Goal: Task Accomplishment & Management: Manage account settings

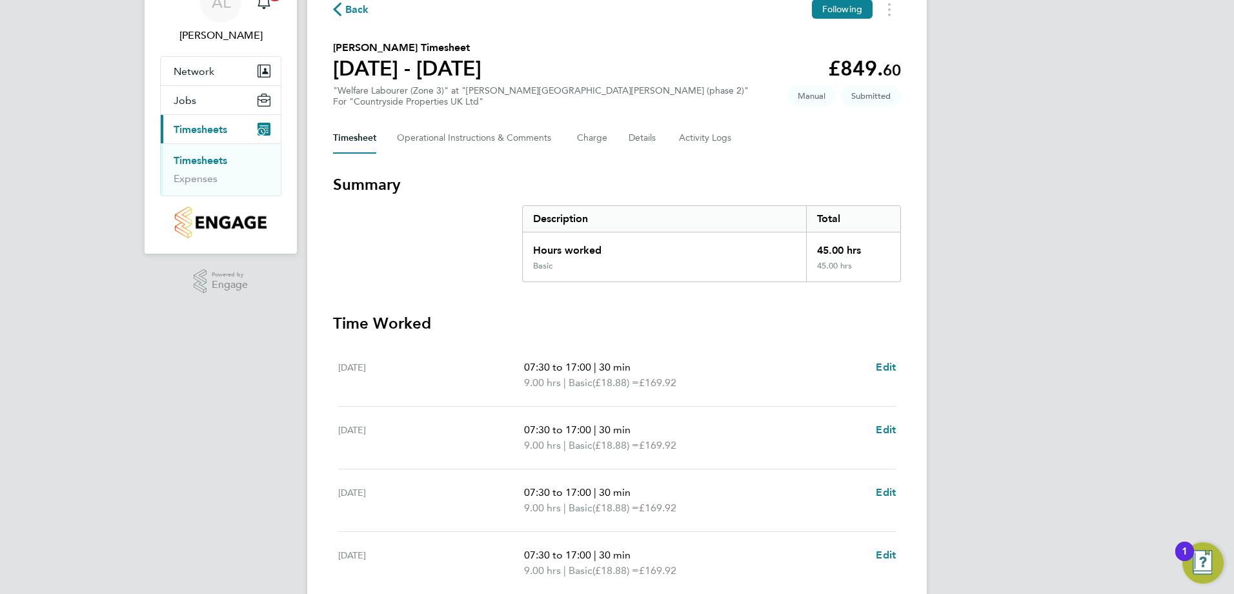
scroll to position [339, 0]
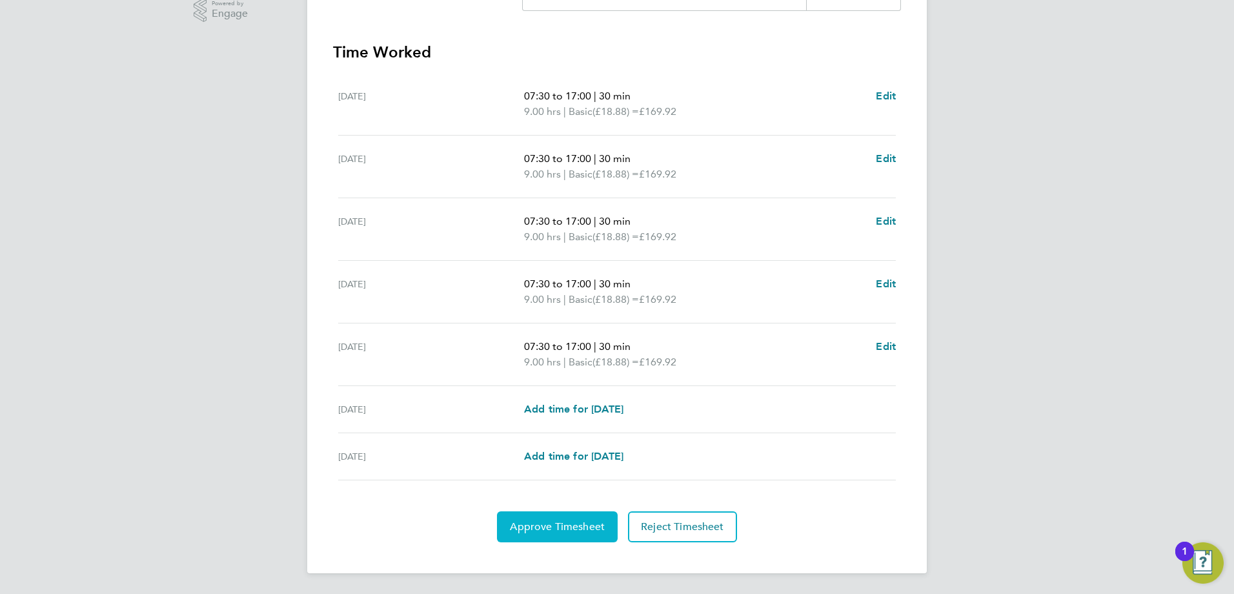
click at [550, 529] on span "Approve Timesheet" at bounding box center [557, 526] width 95 height 13
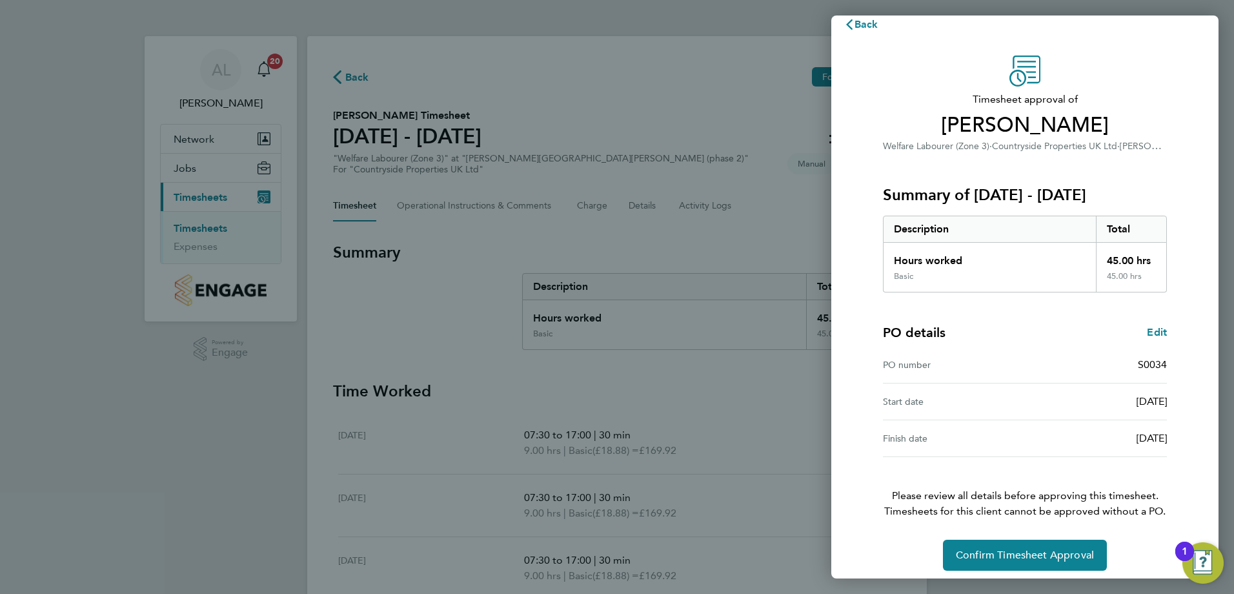
scroll to position [25, 0]
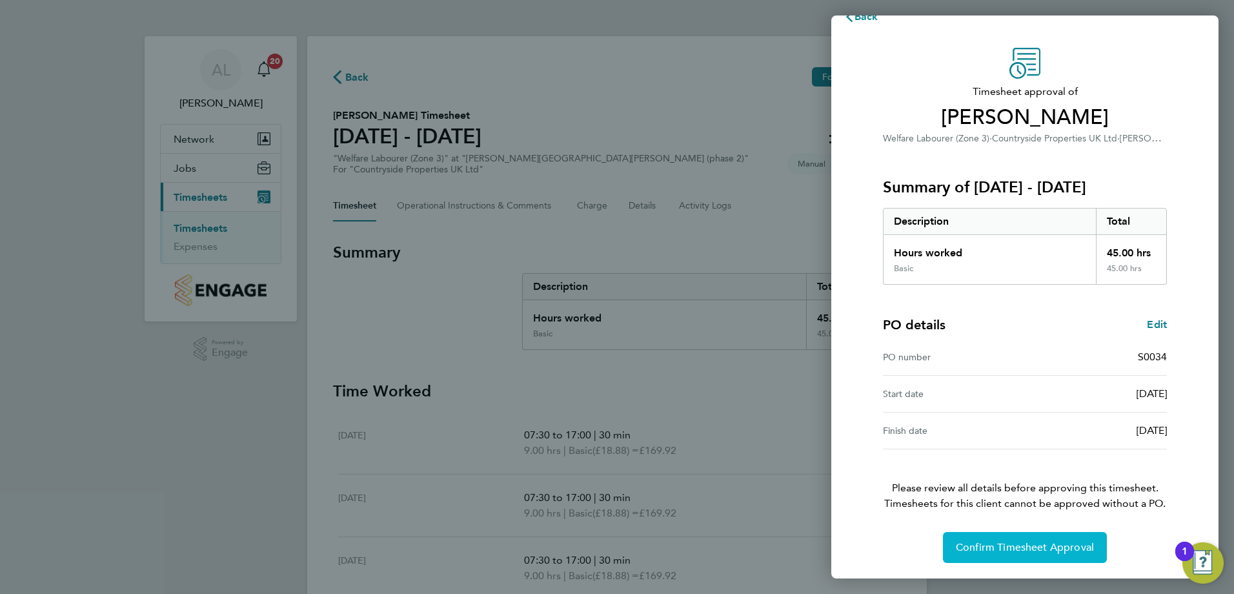
click at [1015, 547] on span "Confirm Timesheet Approval" at bounding box center [1024, 547] width 138 height 13
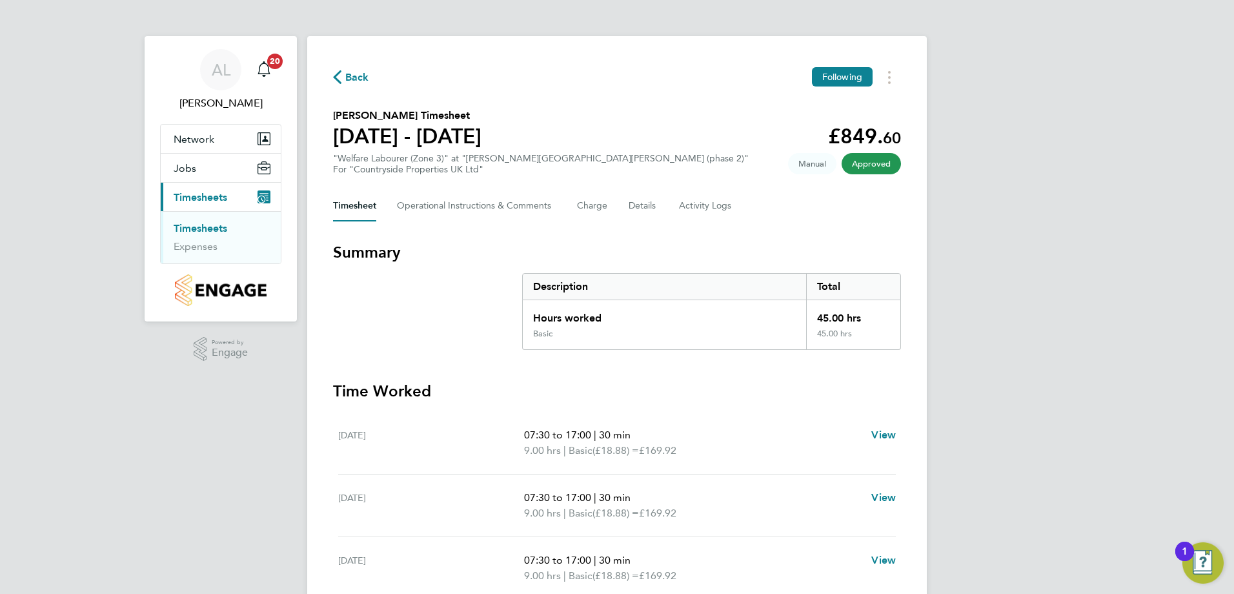
click at [210, 230] on link "Timesheets" at bounding box center [201, 228] width 54 height 12
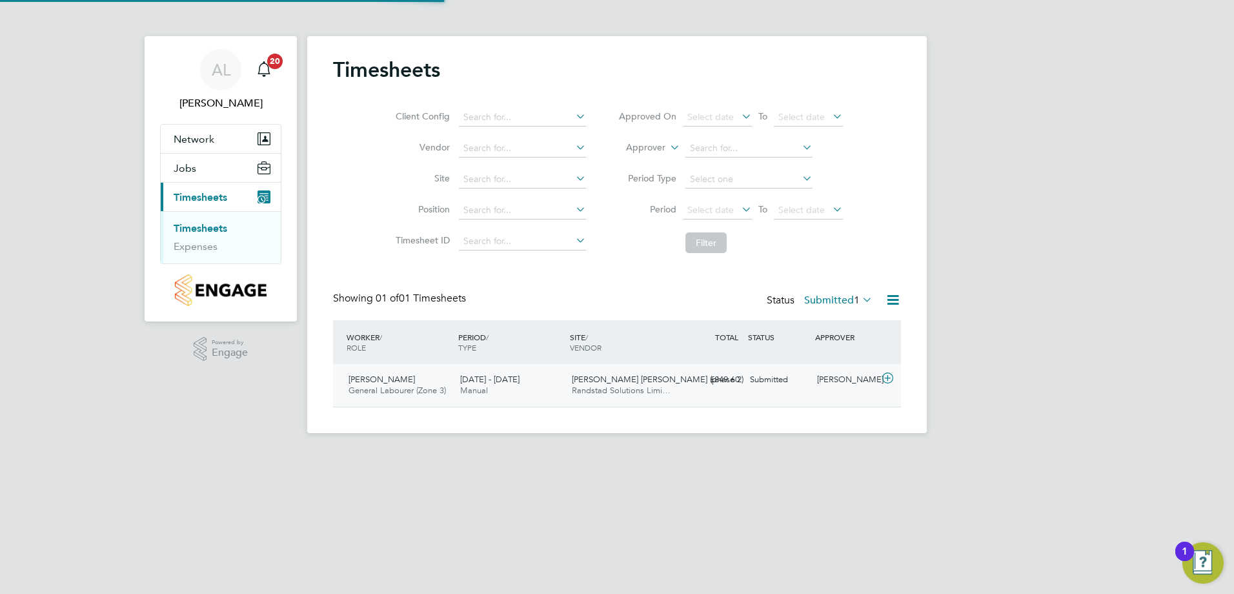
scroll to position [33, 112]
click at [400, 375] on span "[PERSON_NAME]" at bounding box center [381, 379] width 66 height 11
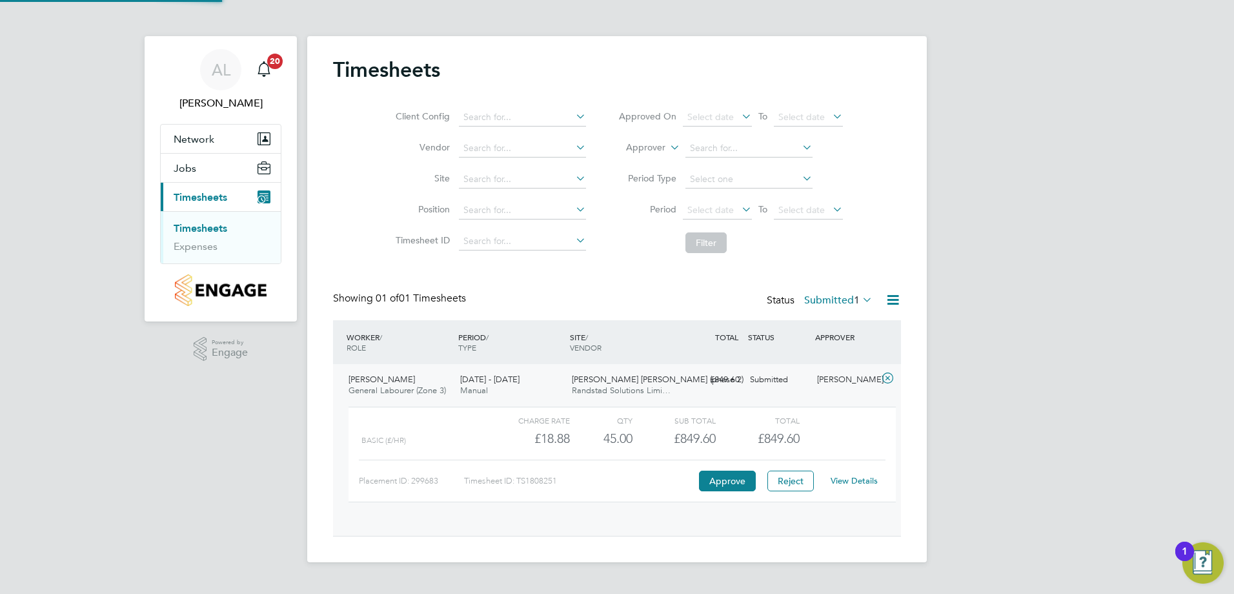
scroll to position [22, 126]
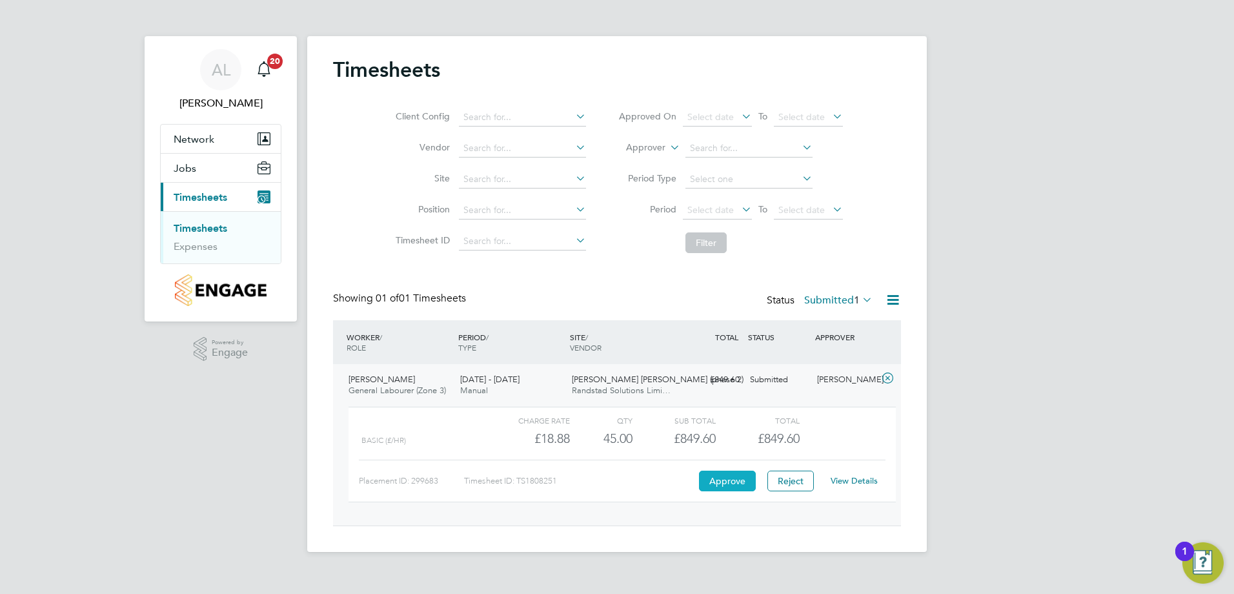
click at [712, 481] on button "Approve" at bounding box center [727, 480] width 57 height 21
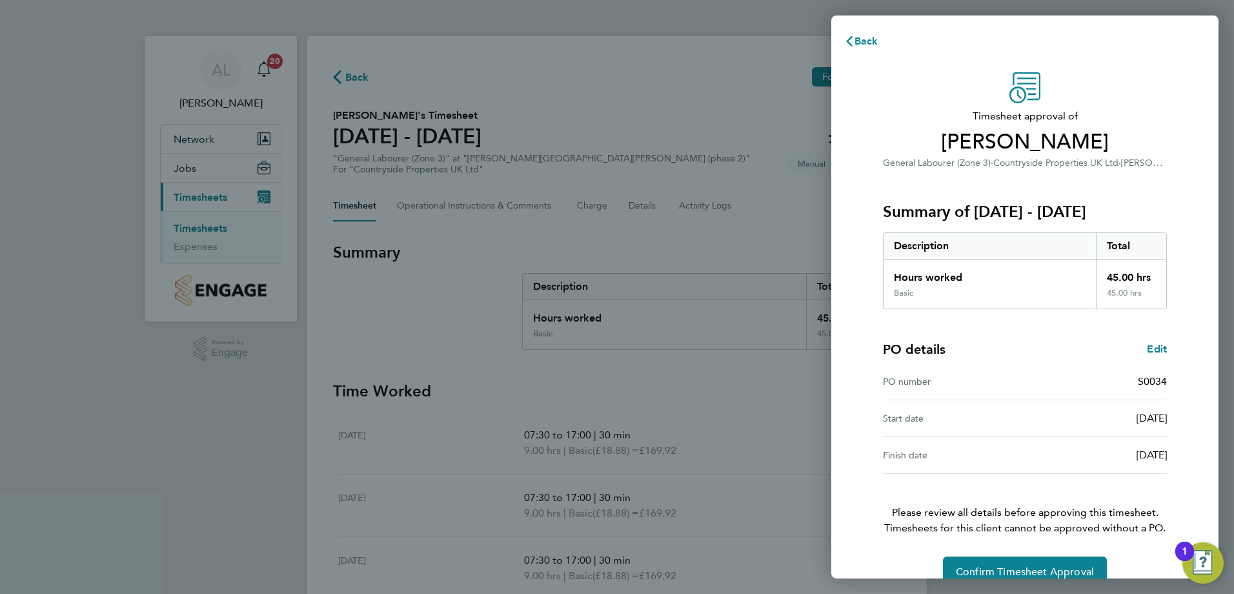
scroll to position [25, 0]
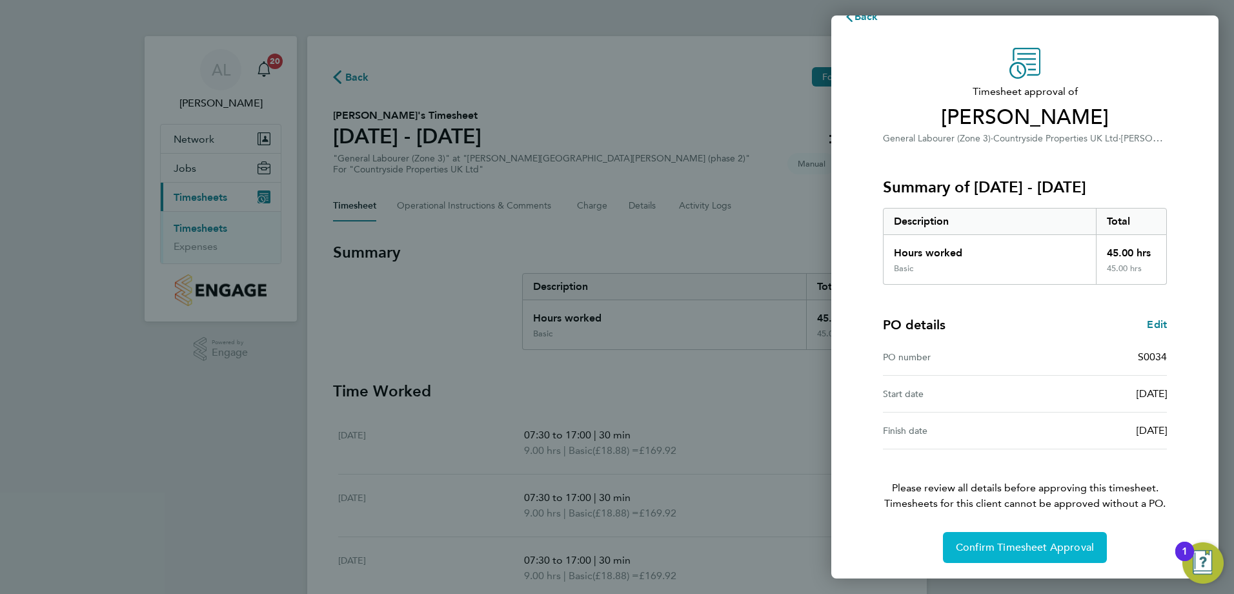
click at [1027, 555] on button "Confirm Timesheet Approval" at bounding box center [1025, 547] width 164 height 31
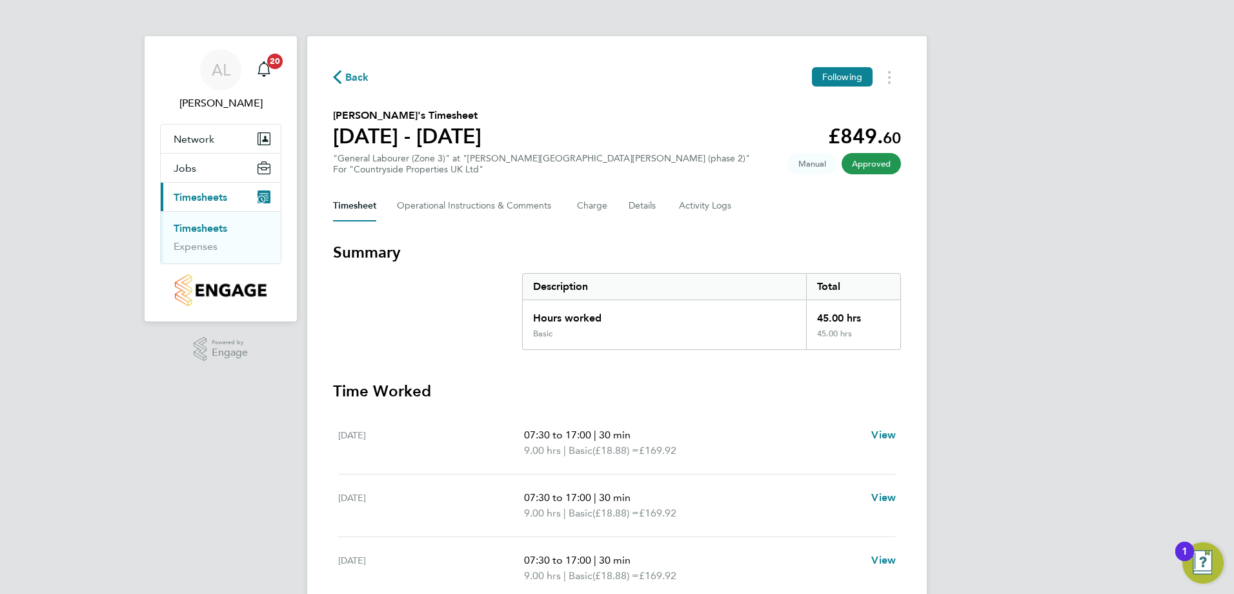
click at [216, 231] on link "Timesheets" at bounding box center [201, 228] width 54 height 12
